Goal: Information Seeking & Learning: Understand process/instructions

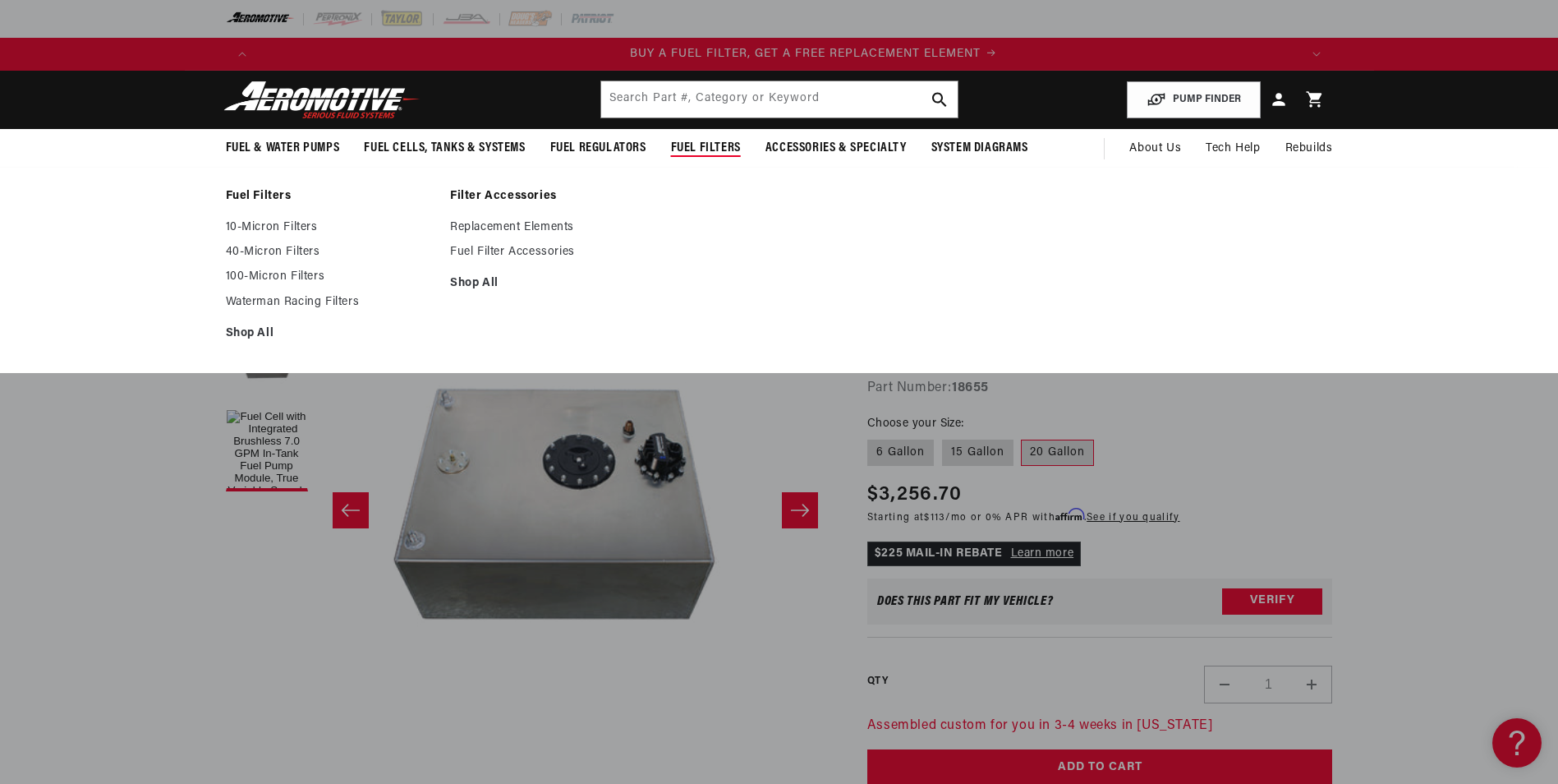
scroll to position [0, 1042]
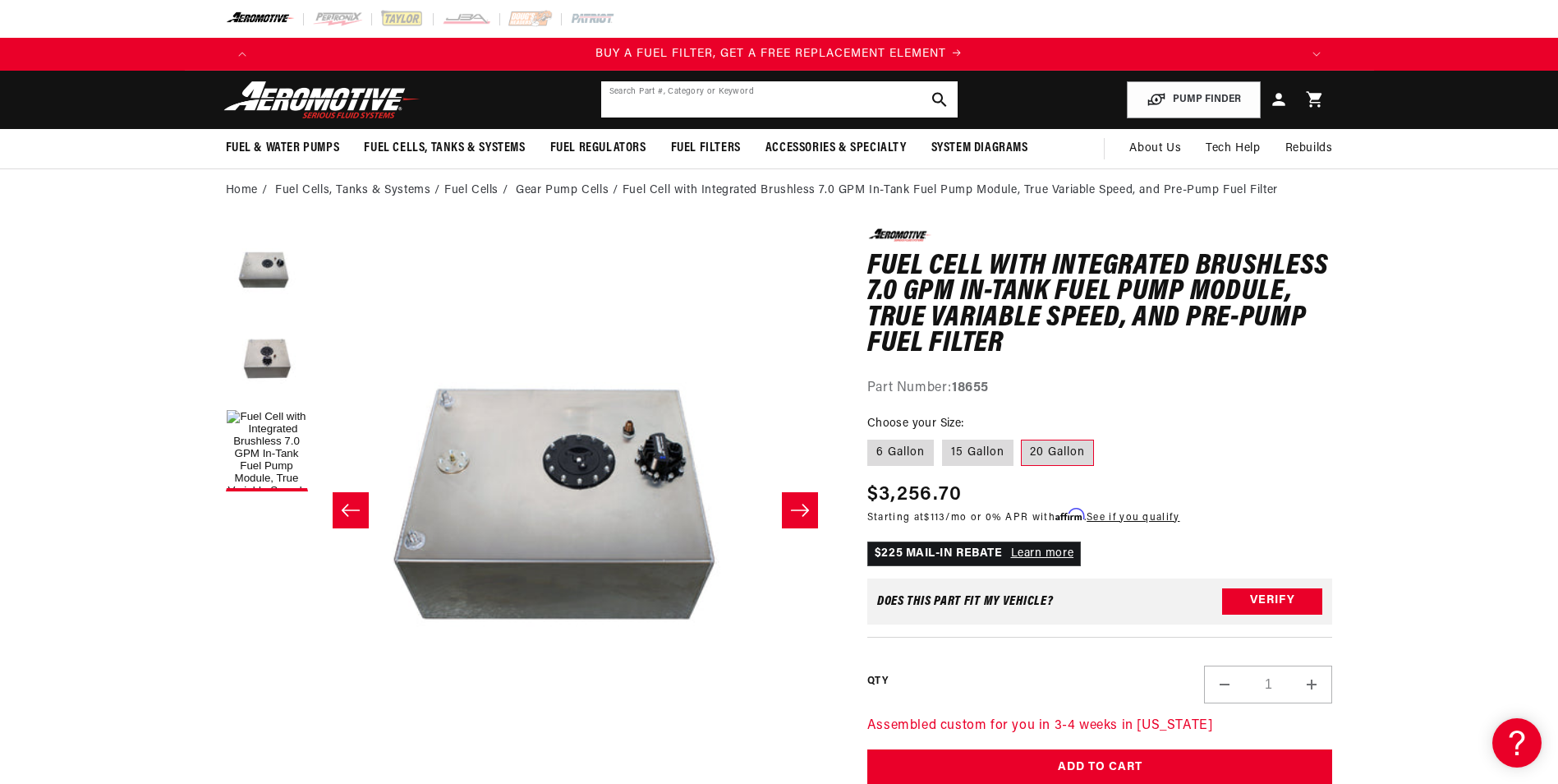
click at [698, 99] on input "text" at bounding box center [779, 99] width 357 height 36
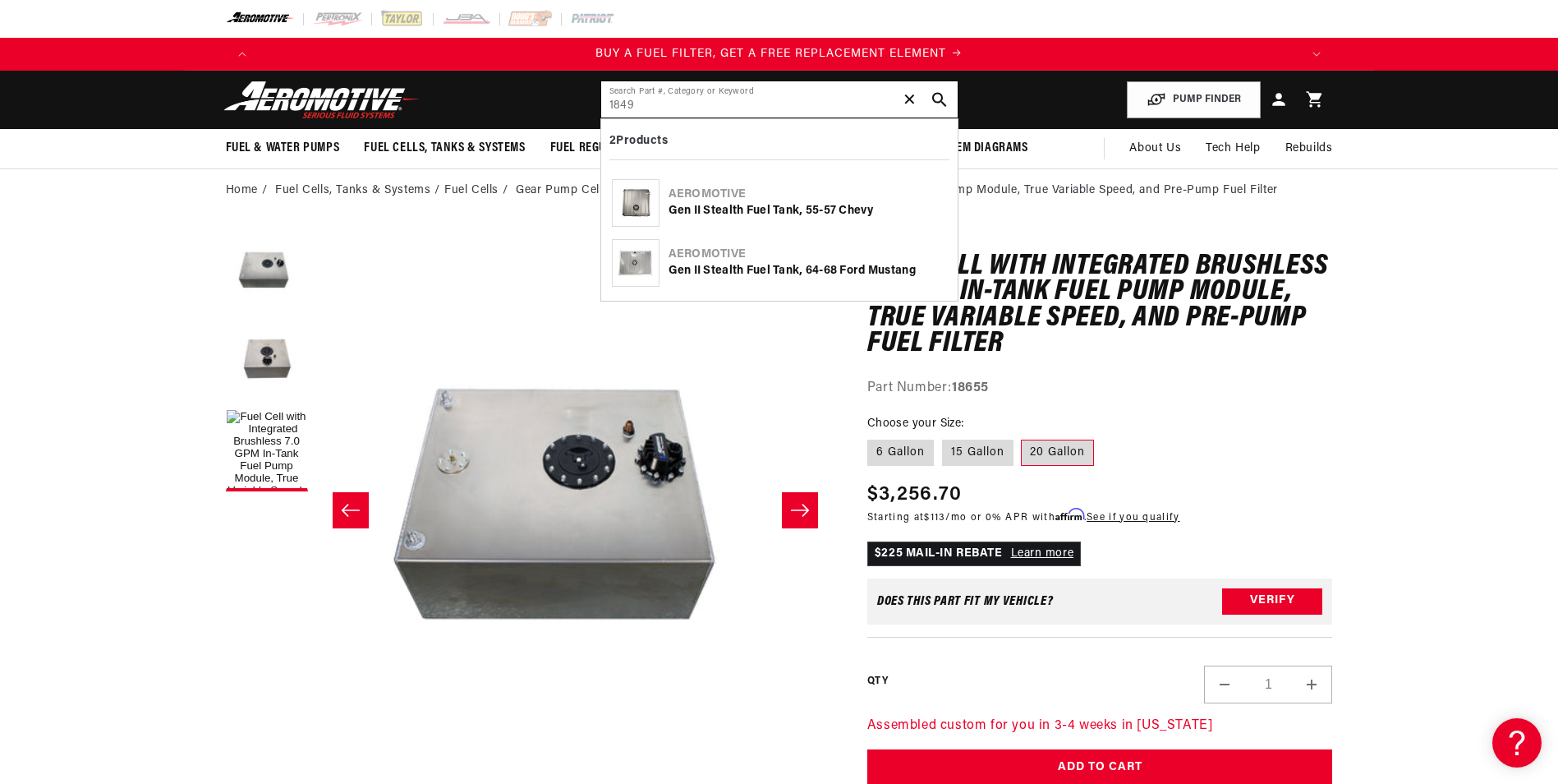
type input "1849"
click at [905, 97] on span "✕" at bounding box center [911, 99] width 15 height 26
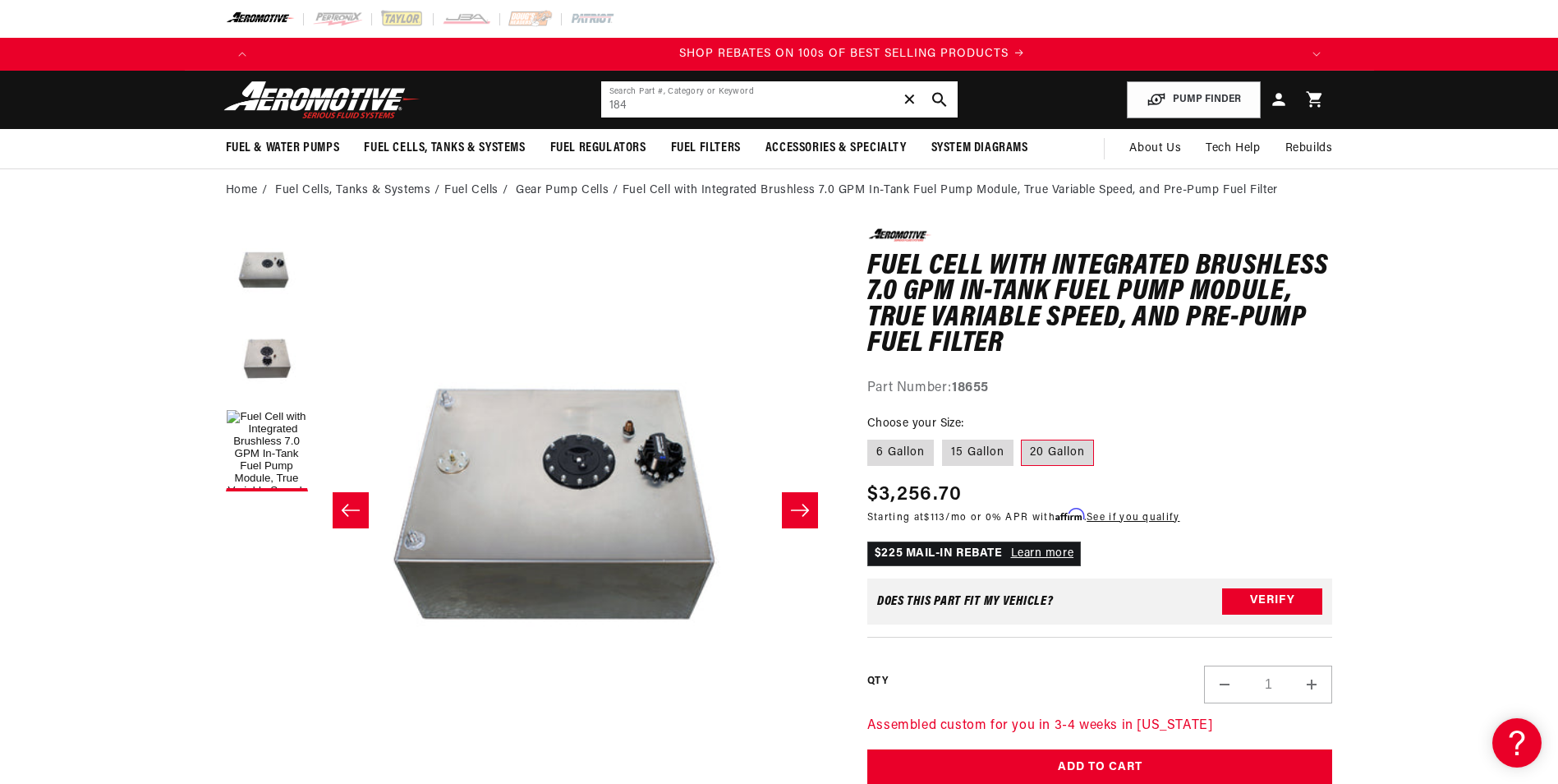
scroll to position [0, 2083]
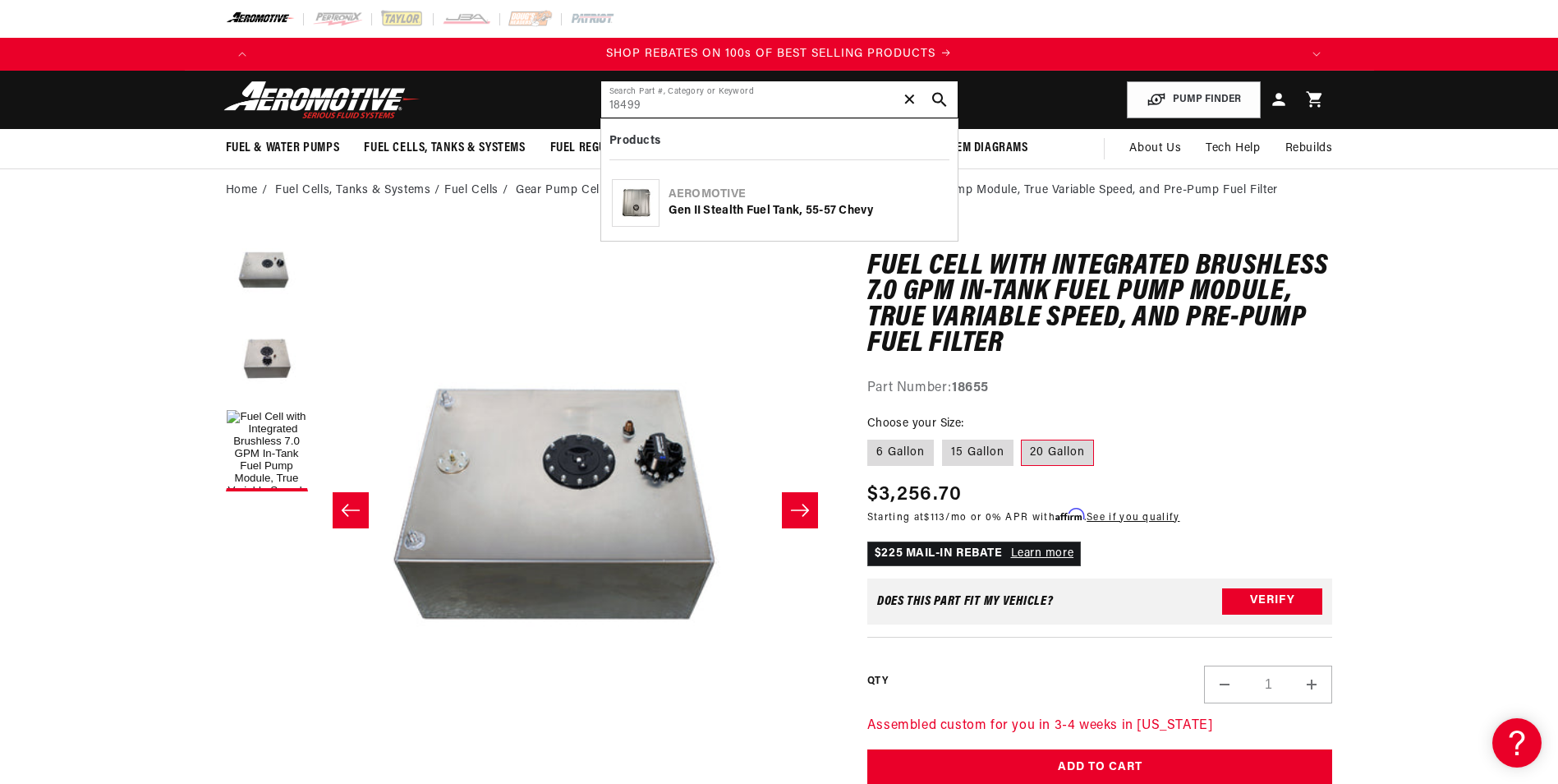
type input "18499"
click at [776, 206] on div "Gen II Stealth Fuel Tank, 55-57 Chevy" at bounding box center [808, 211] width 279 height 16
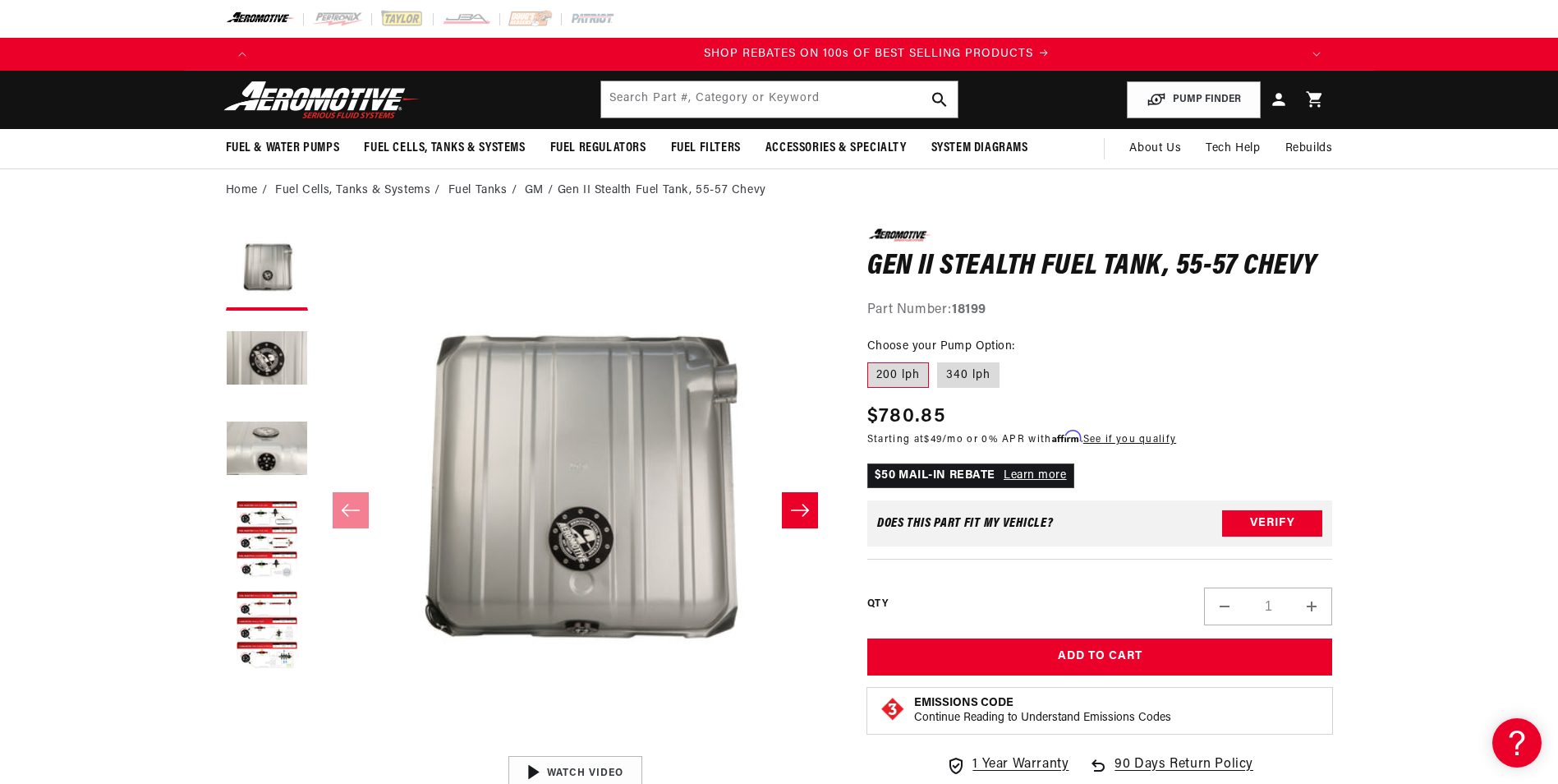
scroll to position [0, 2083]
click at [744, 94] on input "text" at bounding box center [779, 99] width 357 height 36
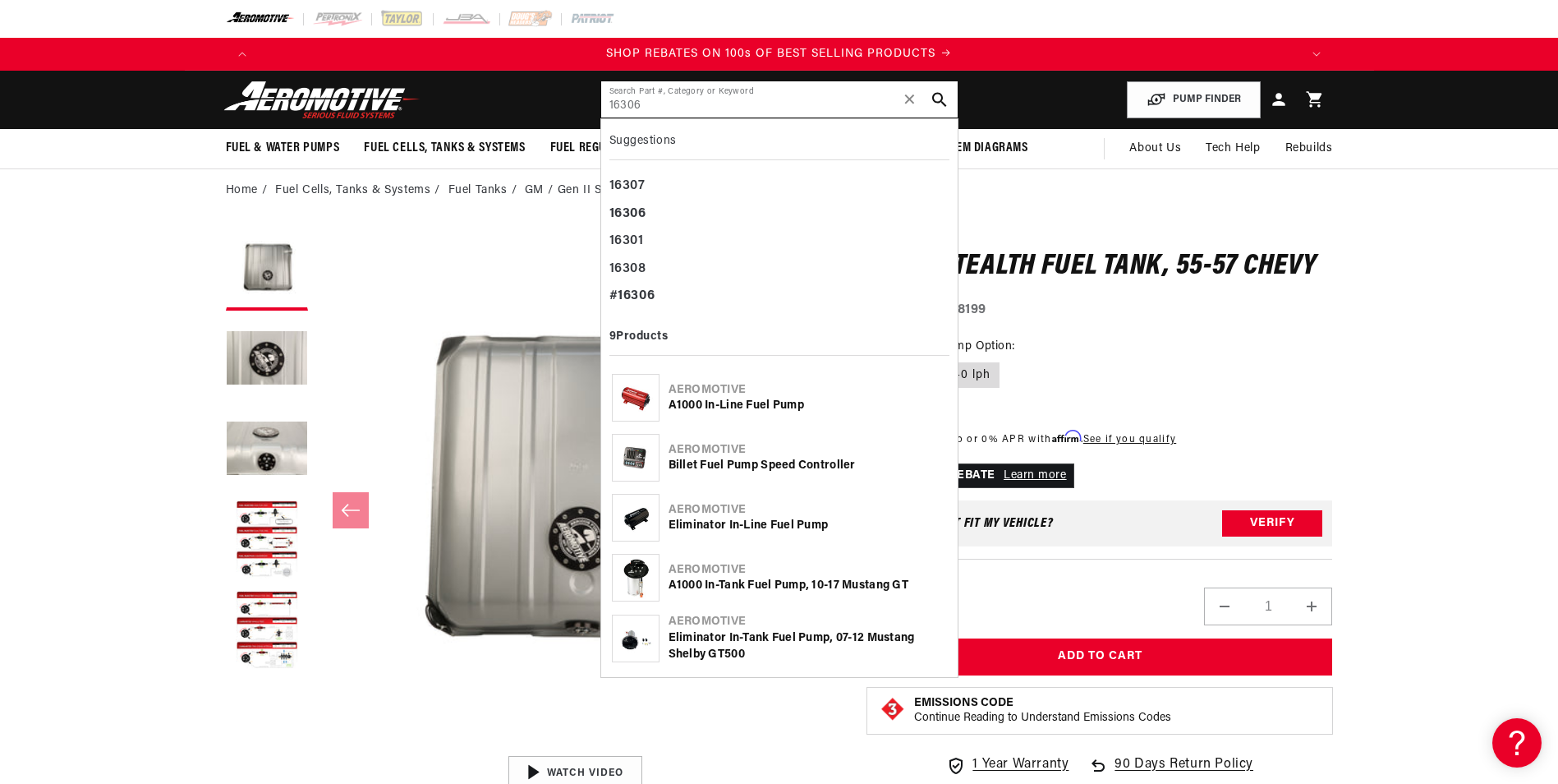
type input "16306"
click at [788, 454] on div "Aeromotive" at bounding box center [808, 450] width 279 height 16
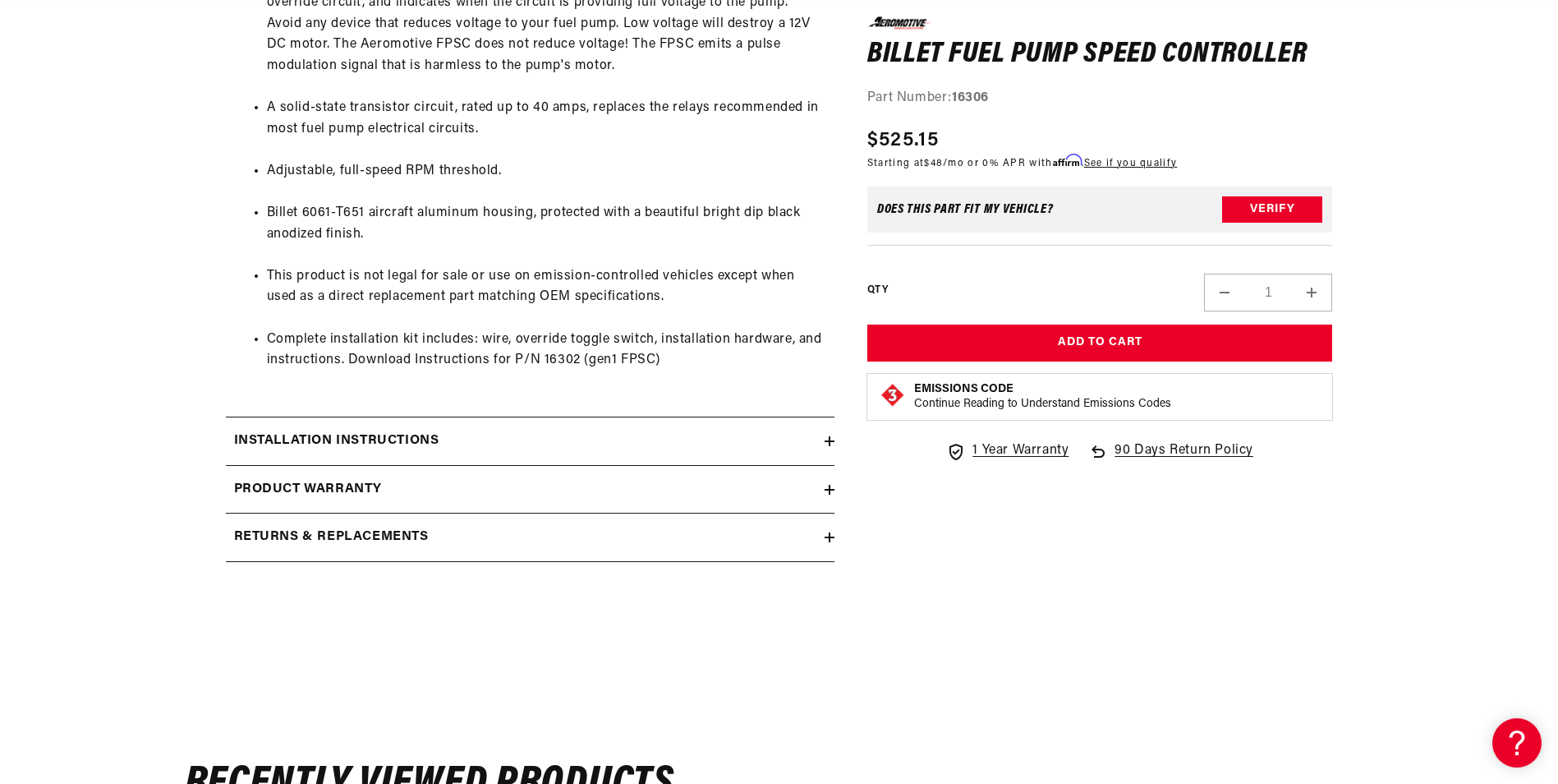
scroll to position [1068, 0]
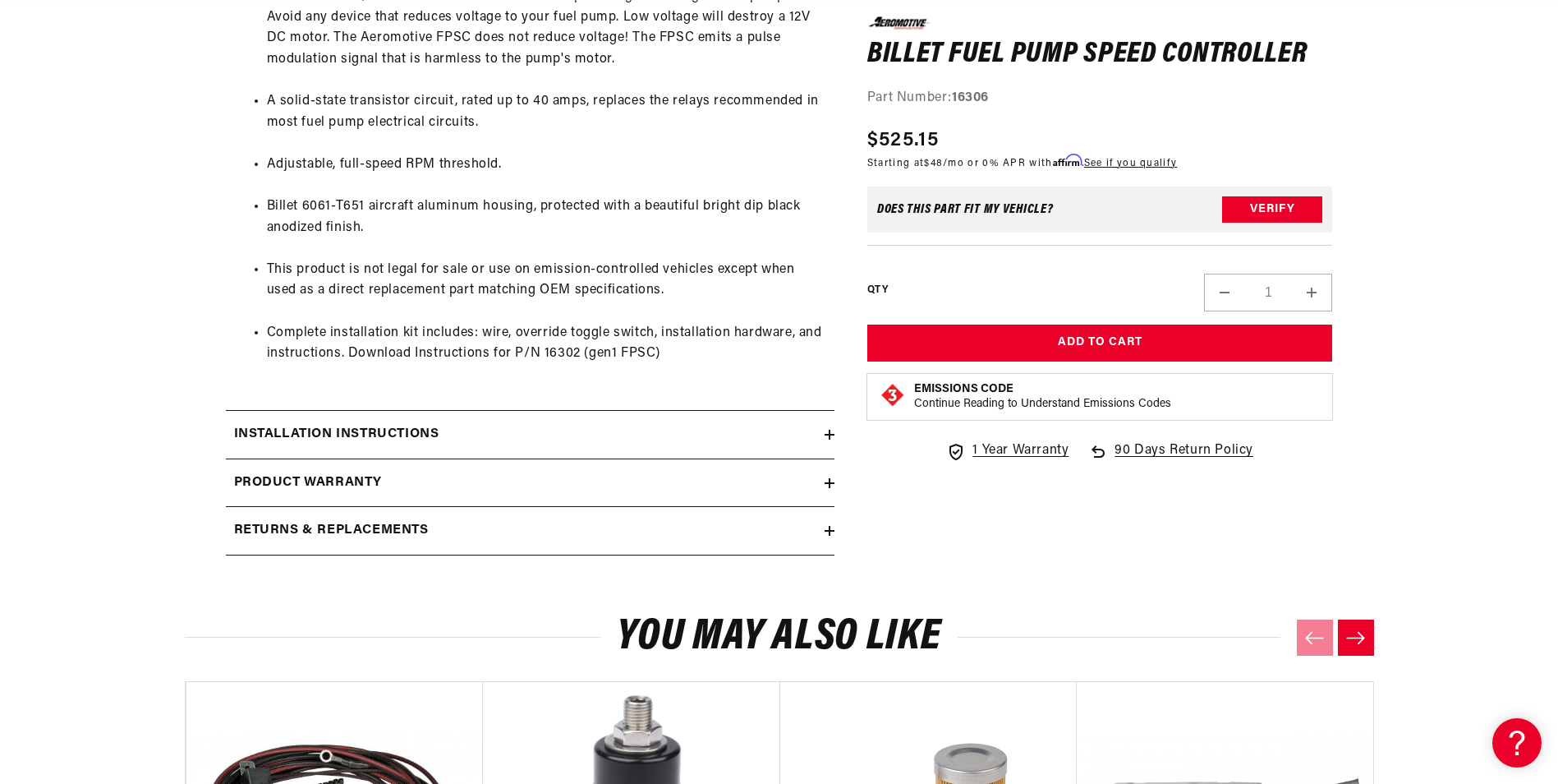
click at [382, 428] on h2 "Installation Instructions" at bounding box center [337, 434] width 206 height 21
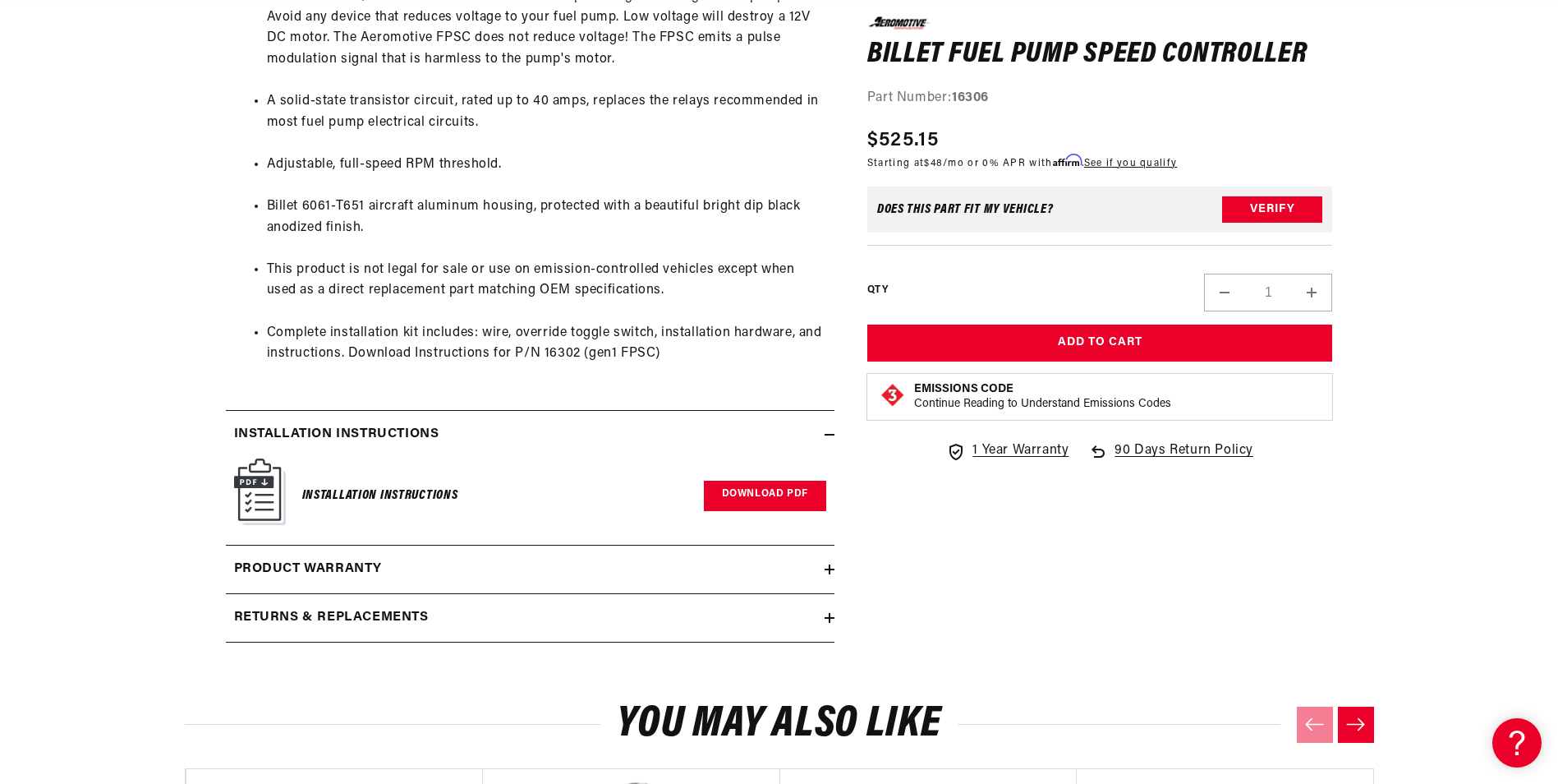
click at [780, 504] on link "Download PDF" at bounding box center [765, 495] width 122 height 30
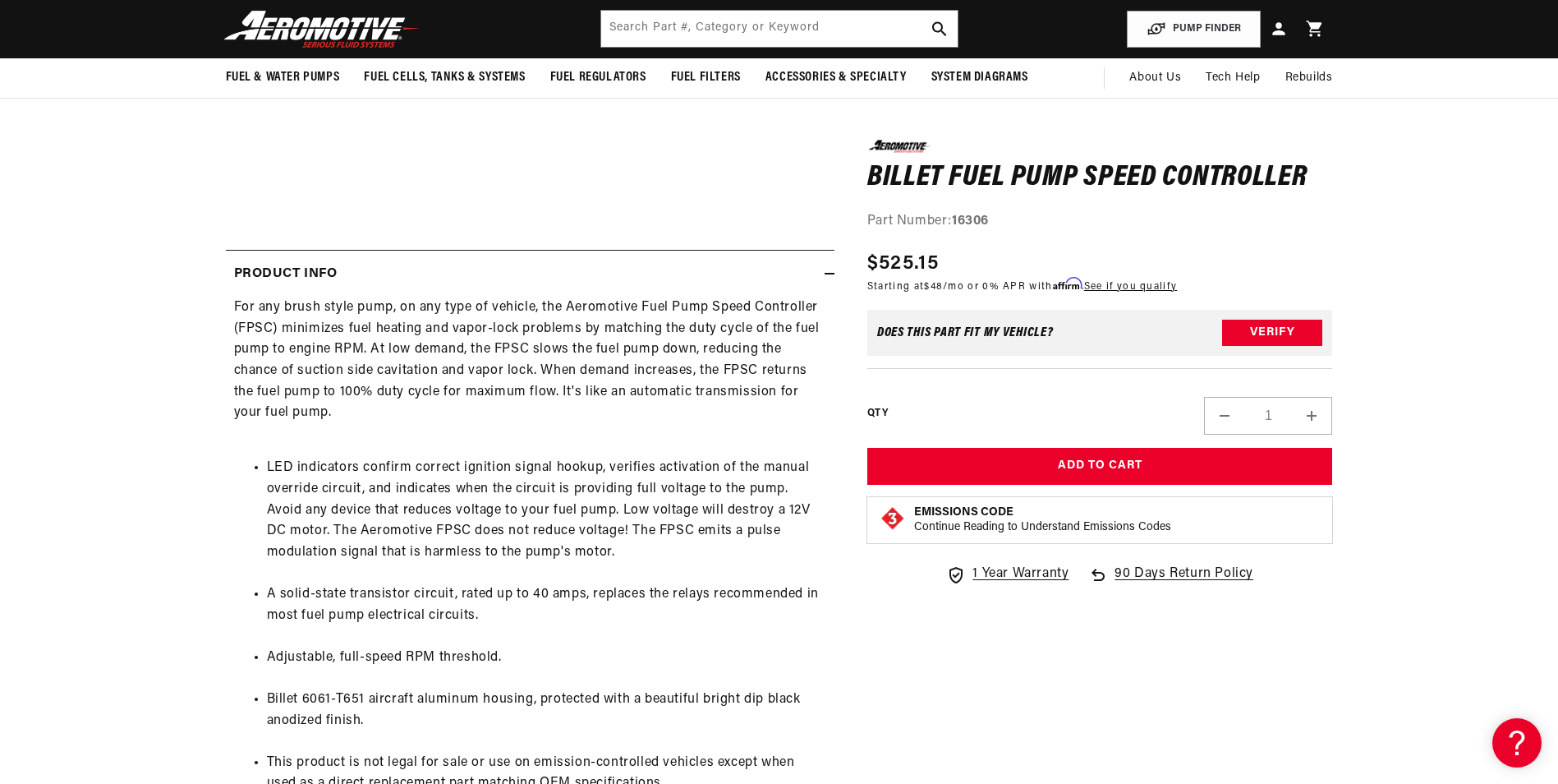
scroll to position [0, 3125]
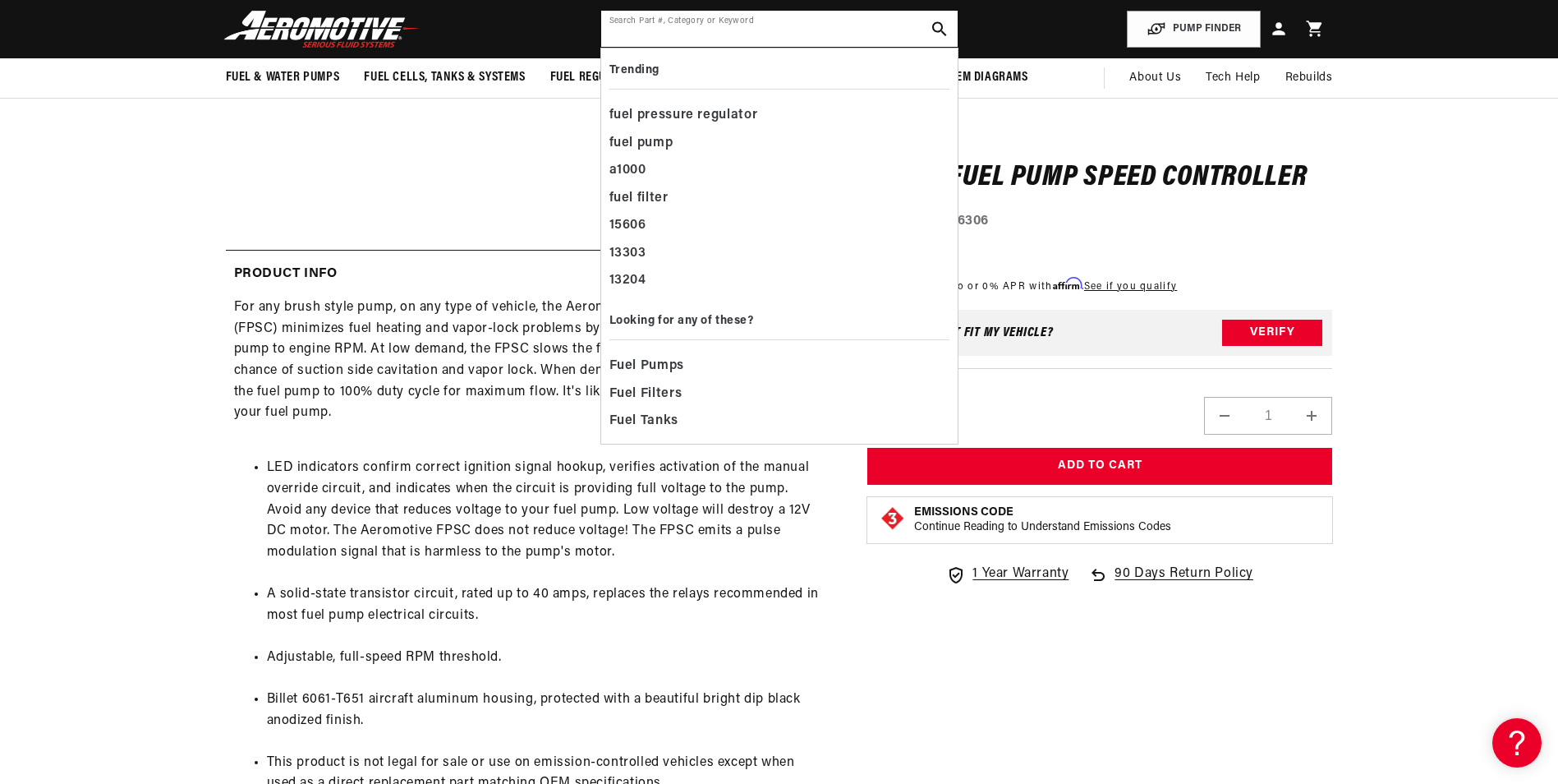
click at [743, 18] on input "text" at bounding box center [779, 29] width 357 height 36
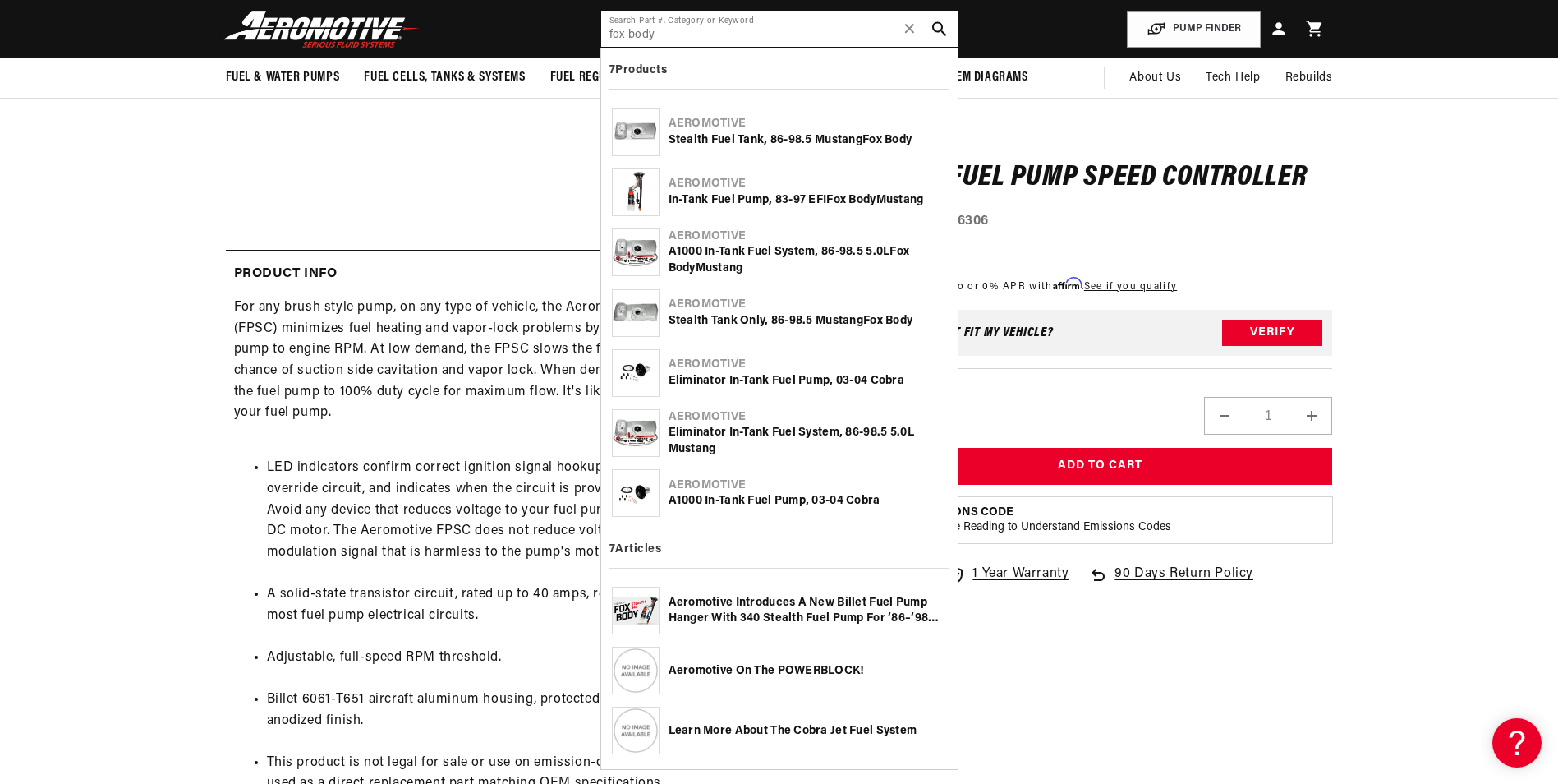
scroll to position [0, 1042]
type input "fox body"
click at [795, 196] on div "In-Tank Fuel Pump, 83-97 EFI Fox Body Mustang" at bounding box center [808, 200] width 279 height 16
